Goal: Task Accomplishment & Management: Manage account settings

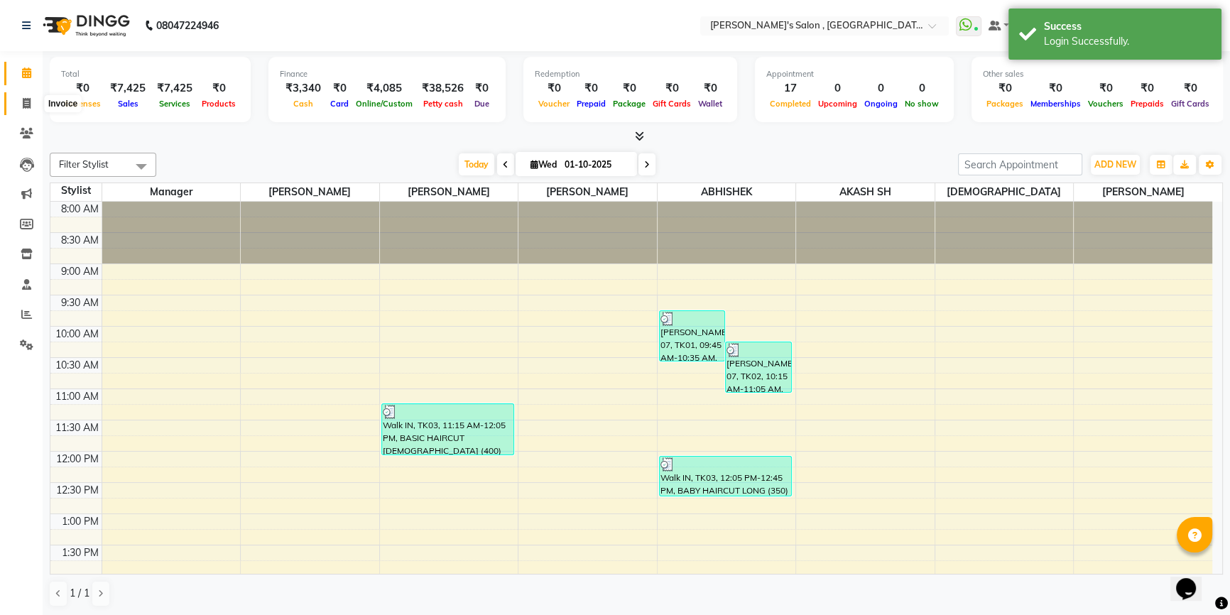
click at [23, 104] on icon at bounding box center [27, 103] width 8 height 11
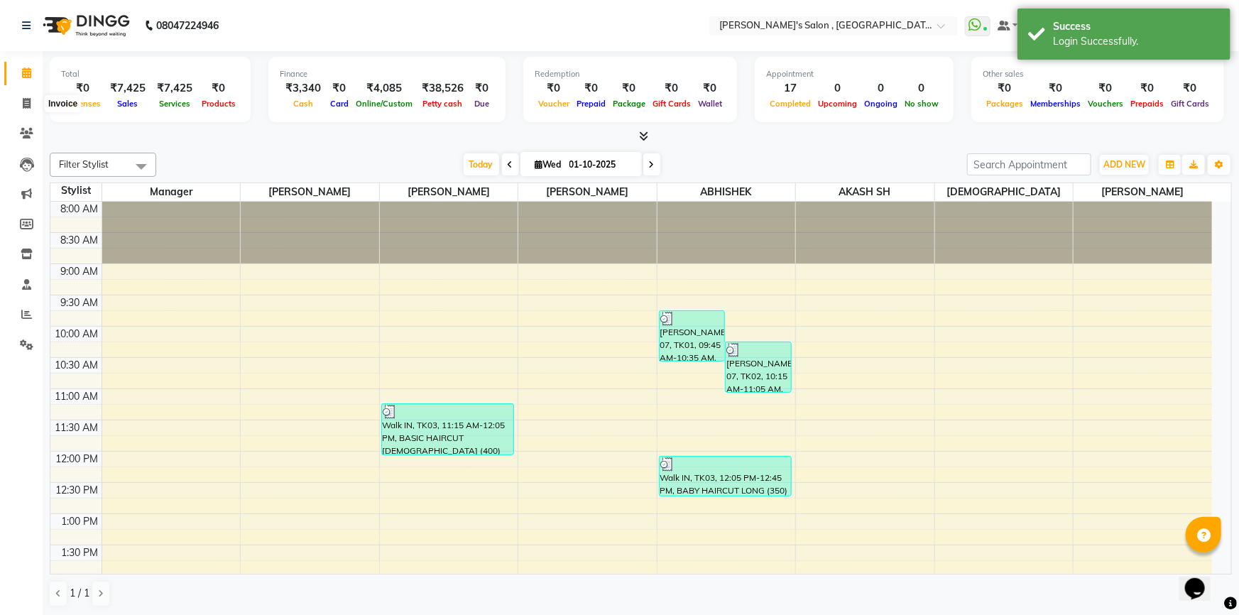
select select "7416"
select select "service"
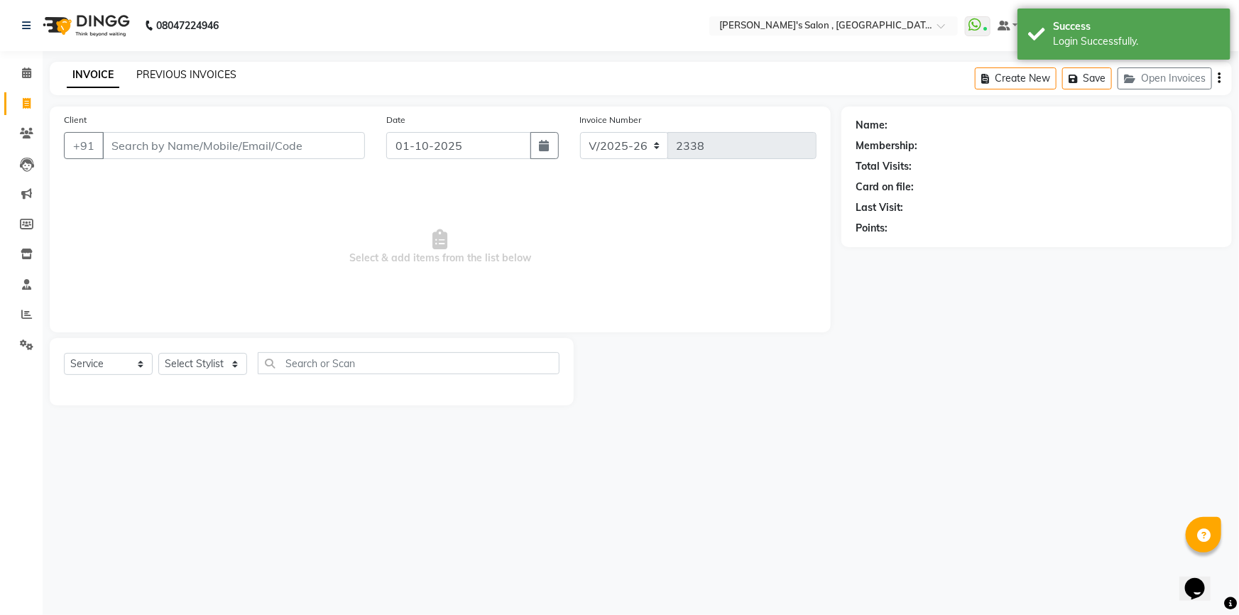
click at [198, 72] on link "PREVIOUS INVOICES" at bounding box center [186, 74] width 100 height 13
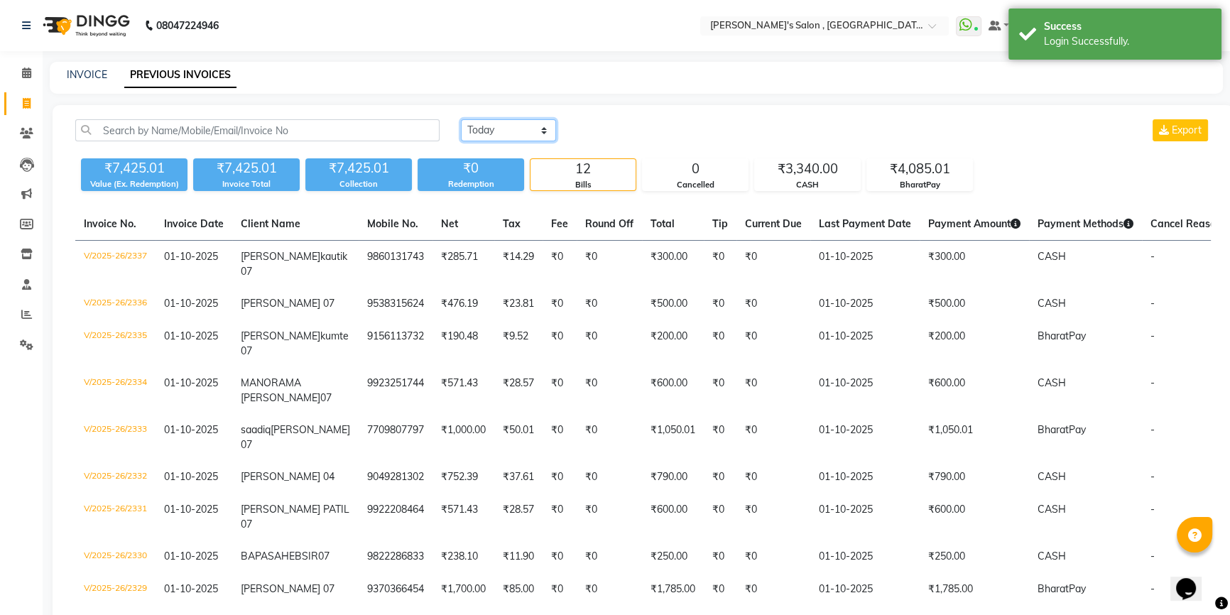
click at [499, 129] on select "[DATE] [DATE] Custom Range" at bounding box center [508, 130] width 95 height 22
click at [461, 119] on select "[DATE] [DATE] Custom Range" at bounding box center [508, 130] width 95 height 22
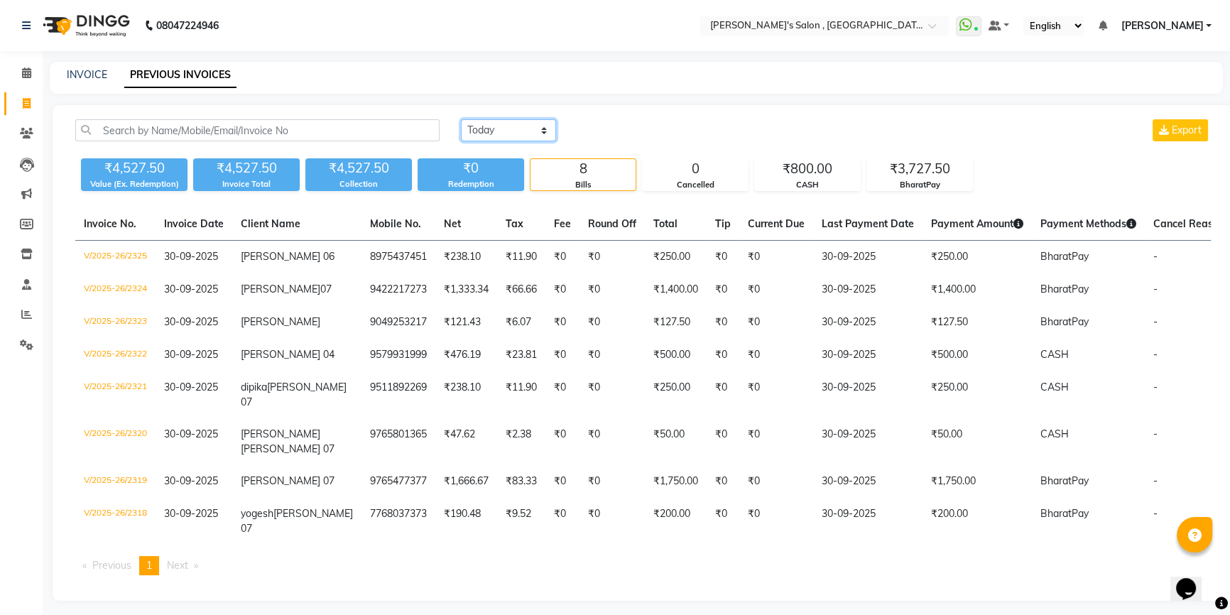
click at [515, 128] on select "[DATE] [DATE] Custom Range" at bounding box center [508, 130] width 95 height 22
select select "[DATE]"
click at [461, 119] on select "[DATE] [DATE] Custom Range" at bounding box center [508, 130] width 95 height 22
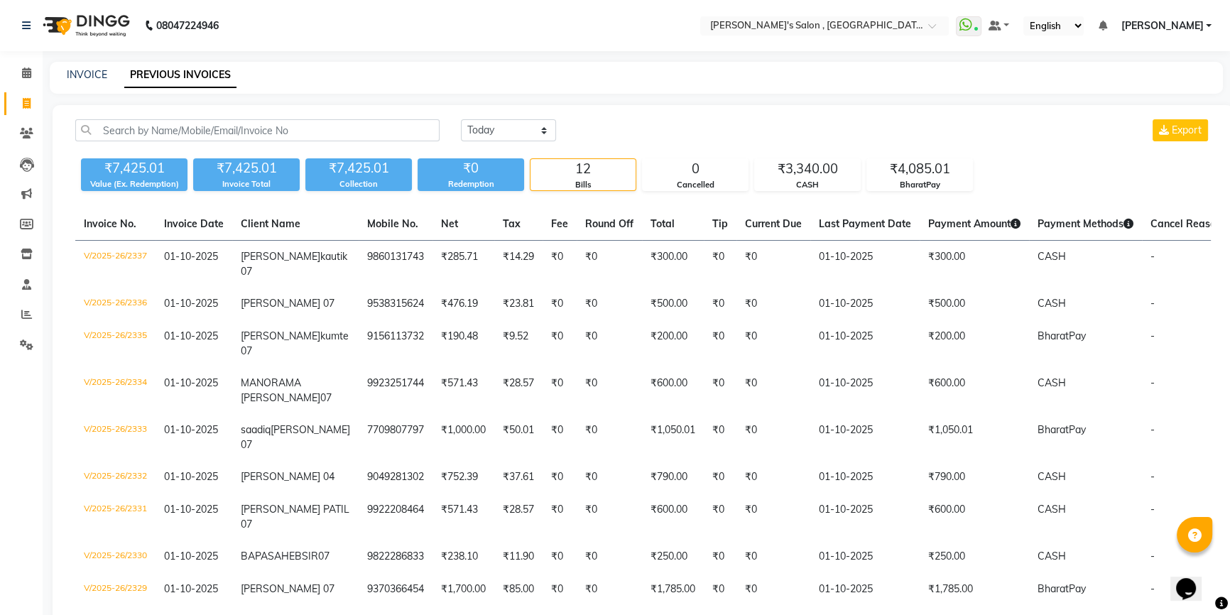
click at [1195, 38] on nav "08047224946 Select Location × Girja's Salon , Chikalthana WhatsApp Status ✕ Sta…" at bounding box center [615, 25] width 1230 height 51
click at [1192, 23] on span "[PERSON_NAME]" at bounding box center [1162, 25] width 82 height 15
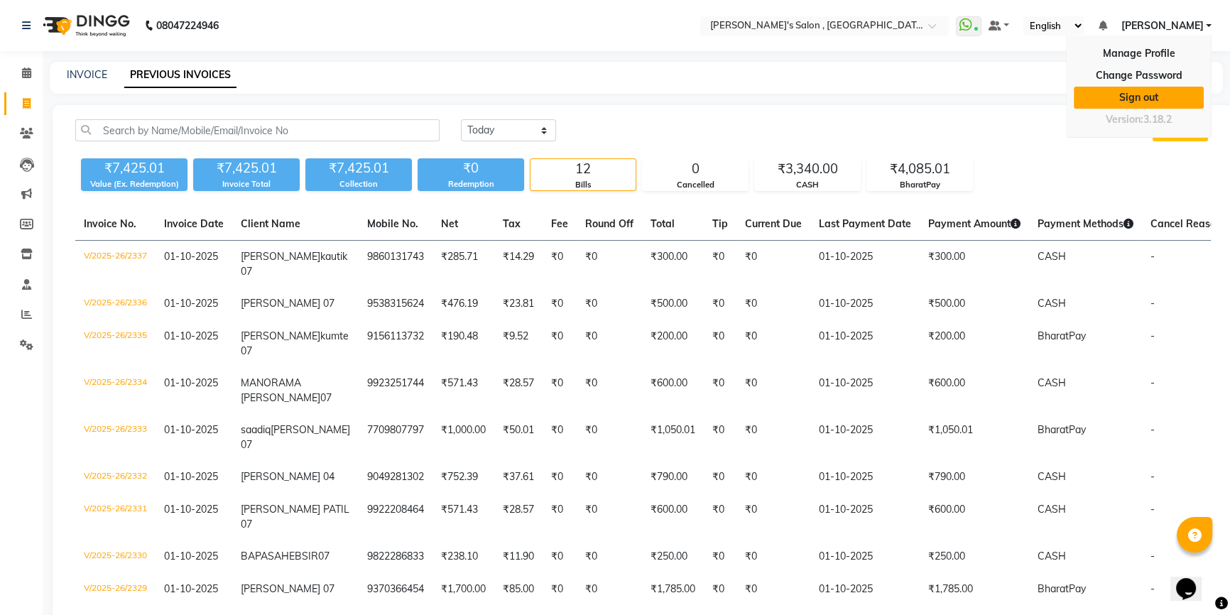
click at [1149, 94] on link "Sign out" at bounding box center [1139, 98] width 130 height 22
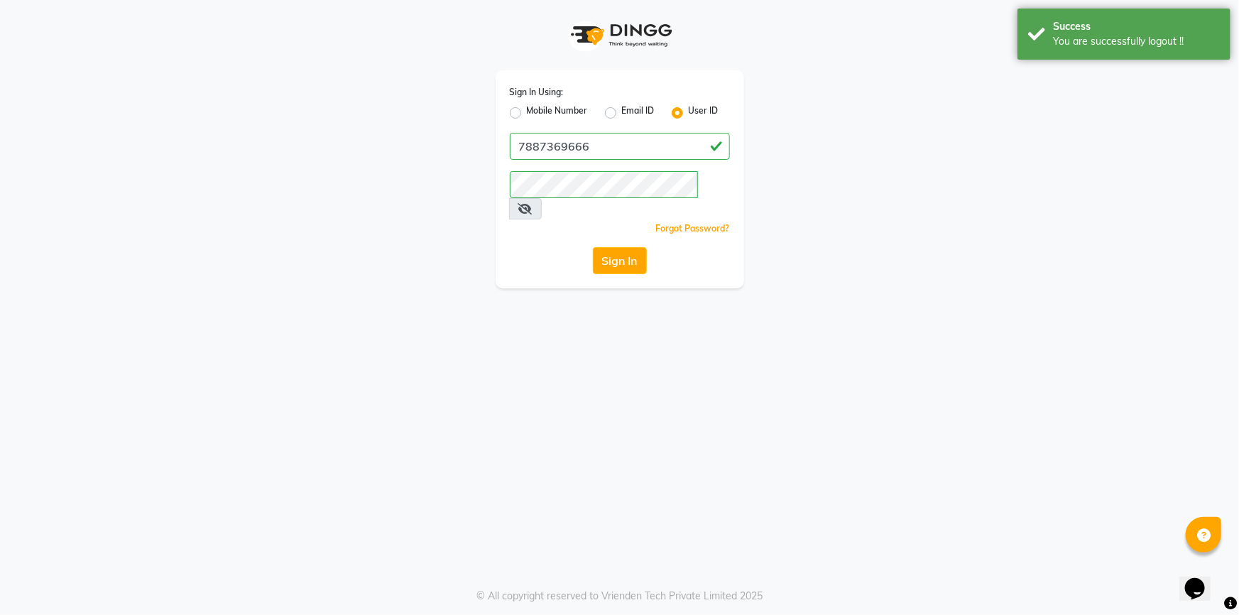
click at [527, 111] on label "Mobile Number" at bounding box center [557, 112] width 61 height 17
click at [527, 111] on input "Mobile Number" at bounding box center [531, 108] width 9 height 9
radio input "true"
radio input "false"
click at [604, 153] on input "Username" at bounding box center [644, 146] width 173 height 27
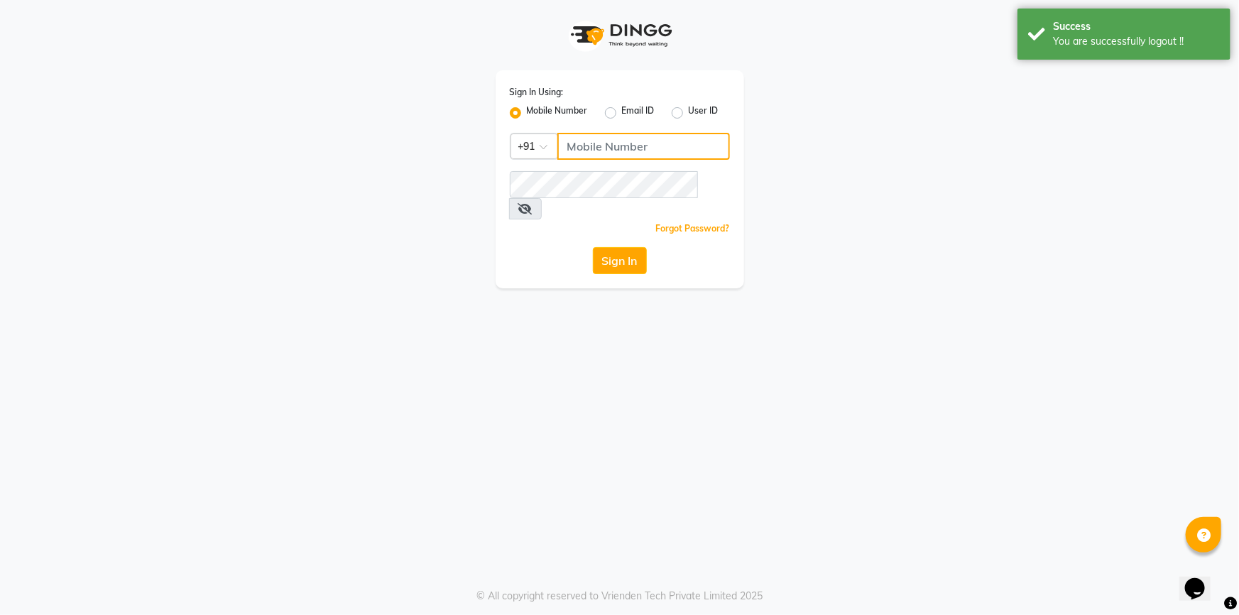
type input "7887369666"
click at [604, 247] on button "Sign In" at bounding box center [620, 260] width 54 height 27
